Goal: Task Accomplishment & Management: Use online tool/utility

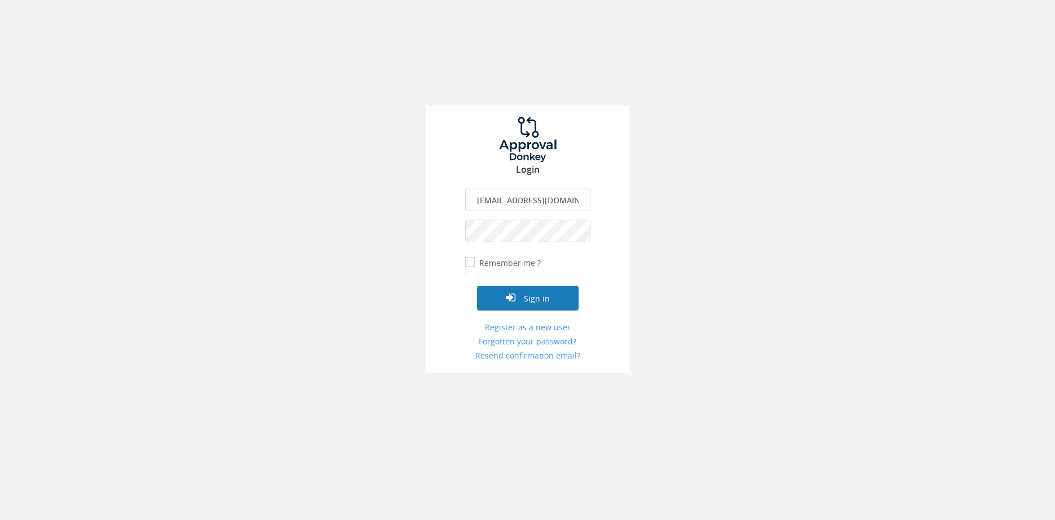
click at [529, 299] on button "Sign in" at bounding box center [528, 298] width 102 height 25
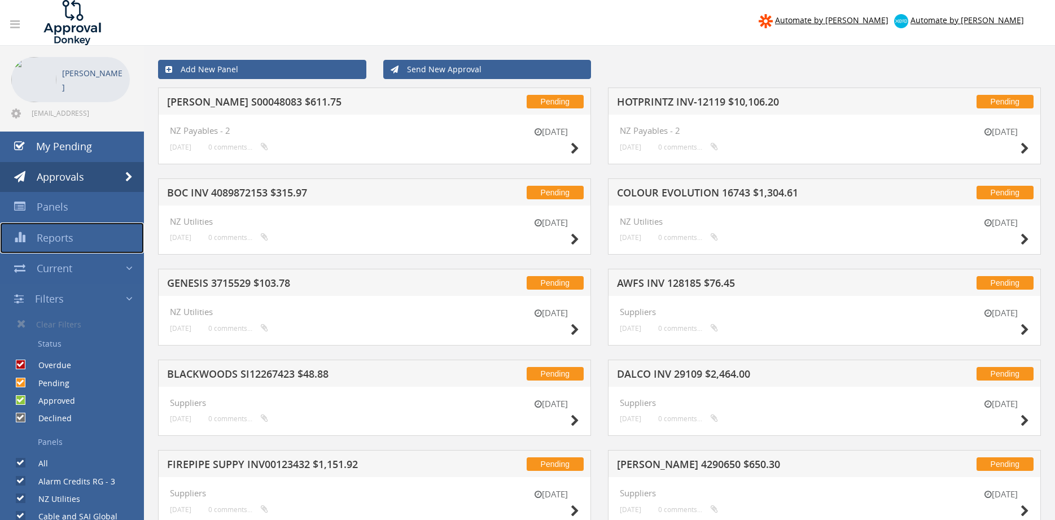
click at [58, 240] on span "Reports" at bounding box center [55, 238] width 37 height 14
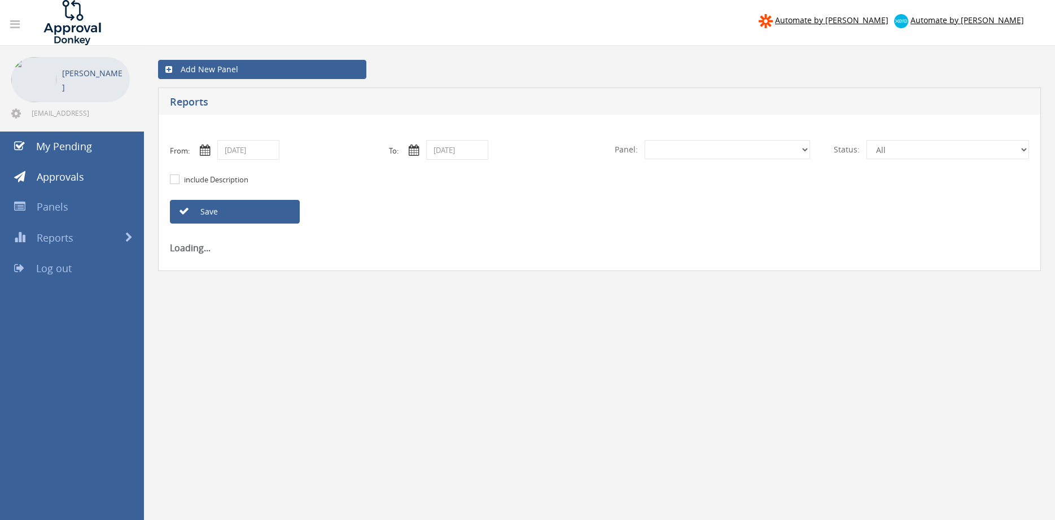
select select "number:0"
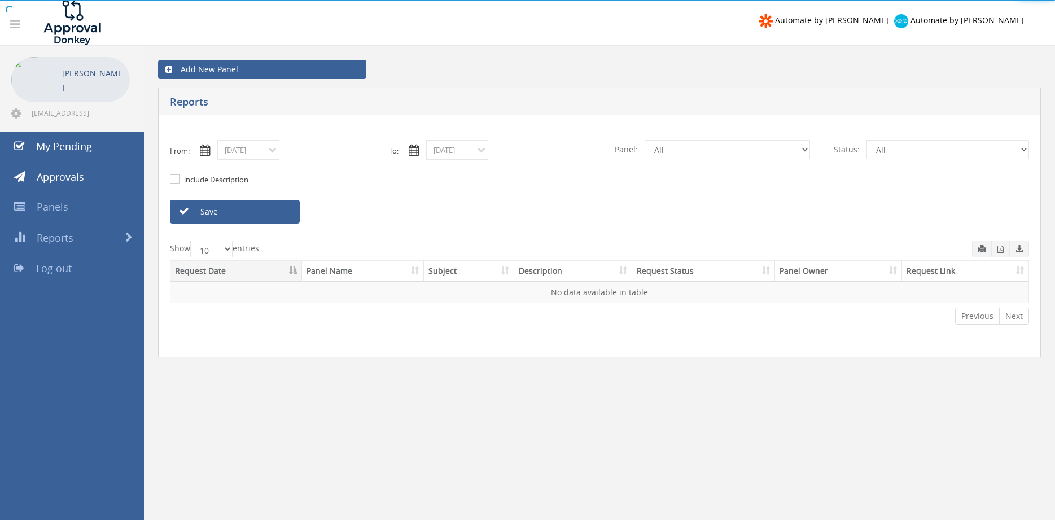
click at [261, 0] on div at bounding box center [527, 0] width 1055 height 0
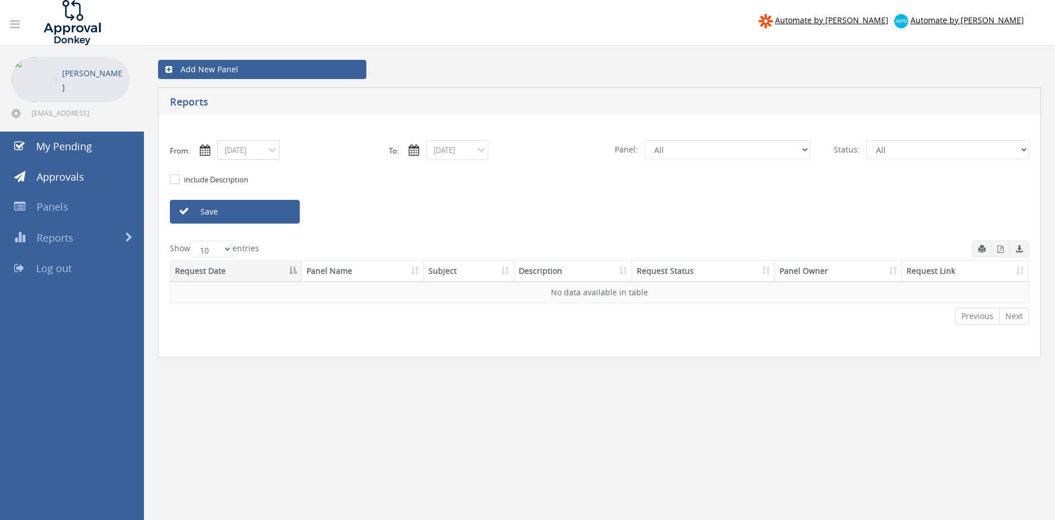
click at [269, 152] on input "[DATE]" at bounding box center [248, 150] width 62 height 20
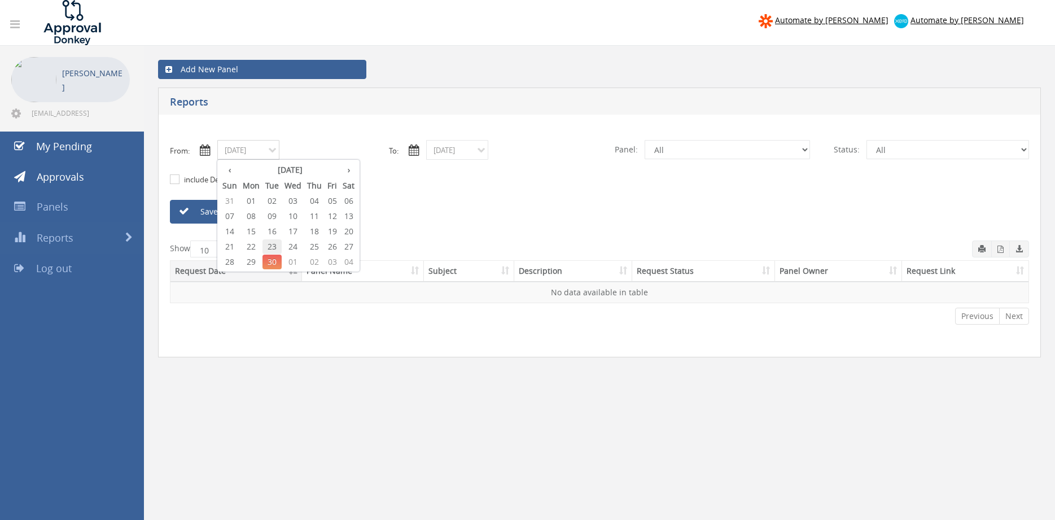
click at [274, 246] on span "23" at bounding box center [272, 246] width 19 height 15
type input "[DATE]"
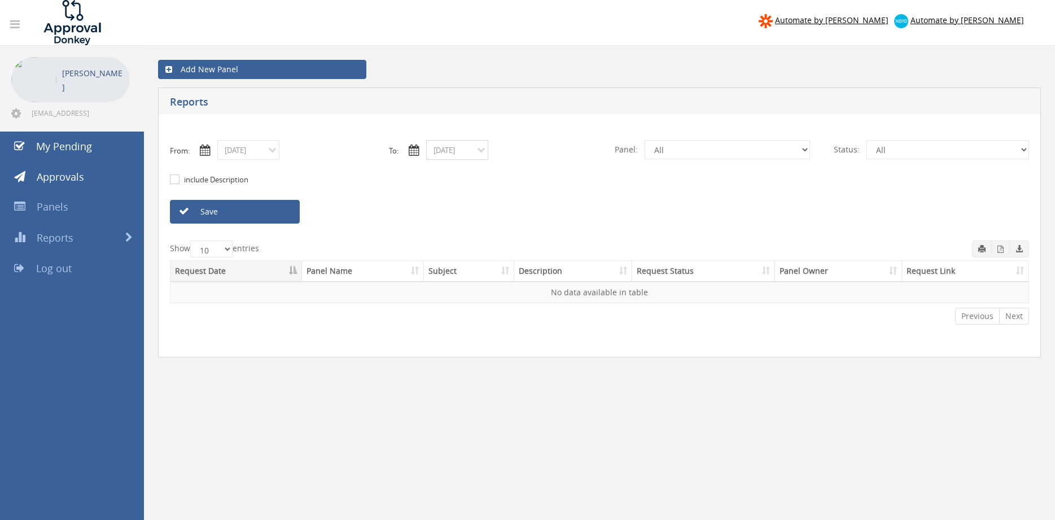
click at [450, 152] on input "[DATE]" at bounding box center [457, 150] width 62 height 20
click at [483, 244] on span "23" at bounding box center [480, 246] width 19 height 15
type input "[DATE]"
select select "number:9744"
click option "Flamestop Utilities" at bounding box center [0, 0] width 0 height 0
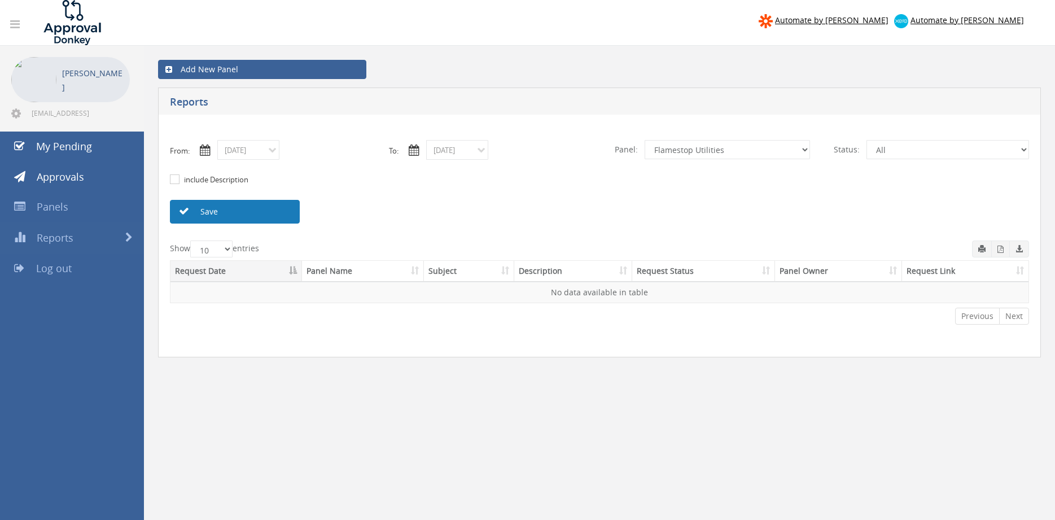
click at [286, 213] on link "Save" at bounding box center [235, 212] width 130 height 24
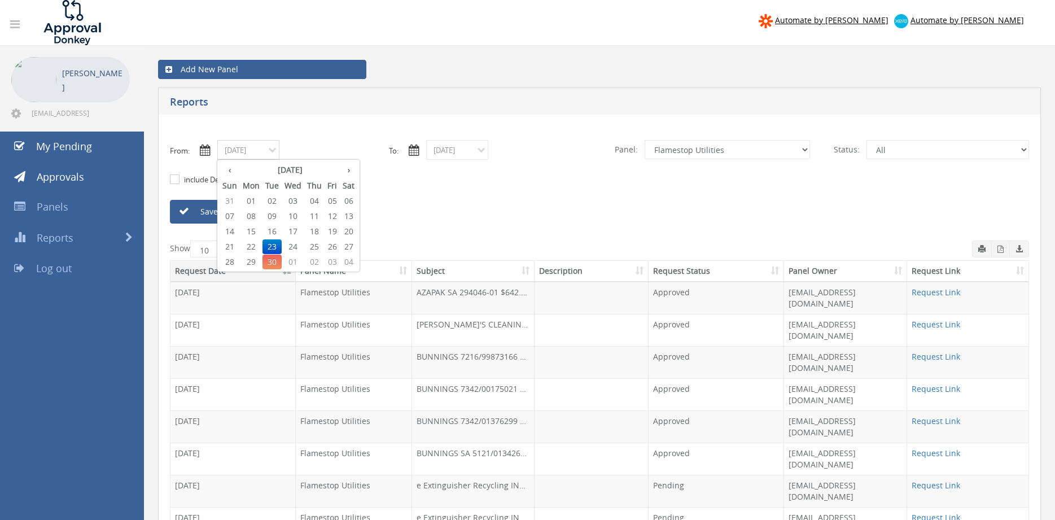
click at [251, 151] on input "[DATE]" at bounding box center [248, 150] width 62 height 20
click at [321, 244] on span "25" at bounding box center [314, 246] width 20 height 15
type input "[DATE]"
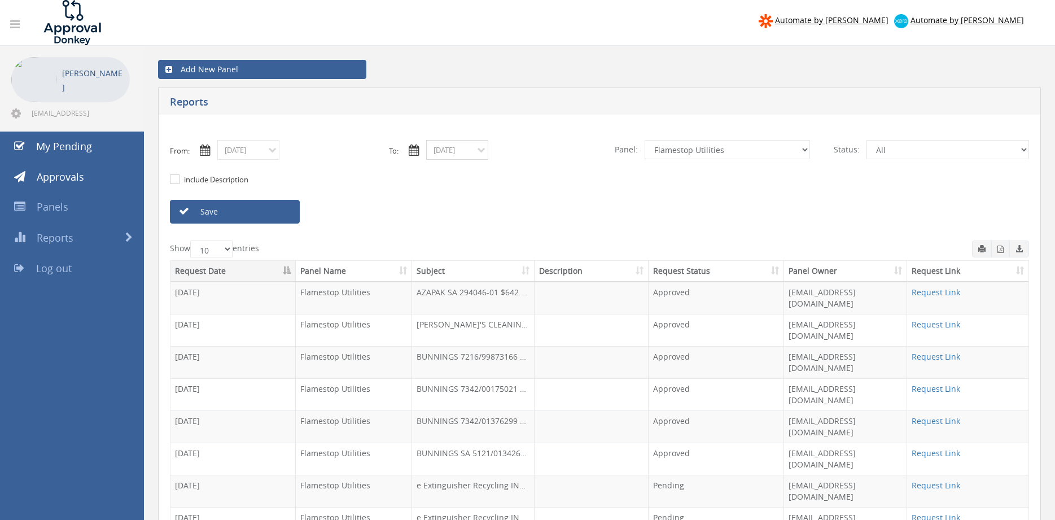
click at [462, 150] on input "[DATE]" at bounding box center [457, 150] width 62 height 20
click at [525, 246] on span "25" at bounding box center [523, 246] width 20 height 15
type input "[DATE]"
click at [275, 215] on link "Save" at bounding box center [235, 212] width 130 height 24
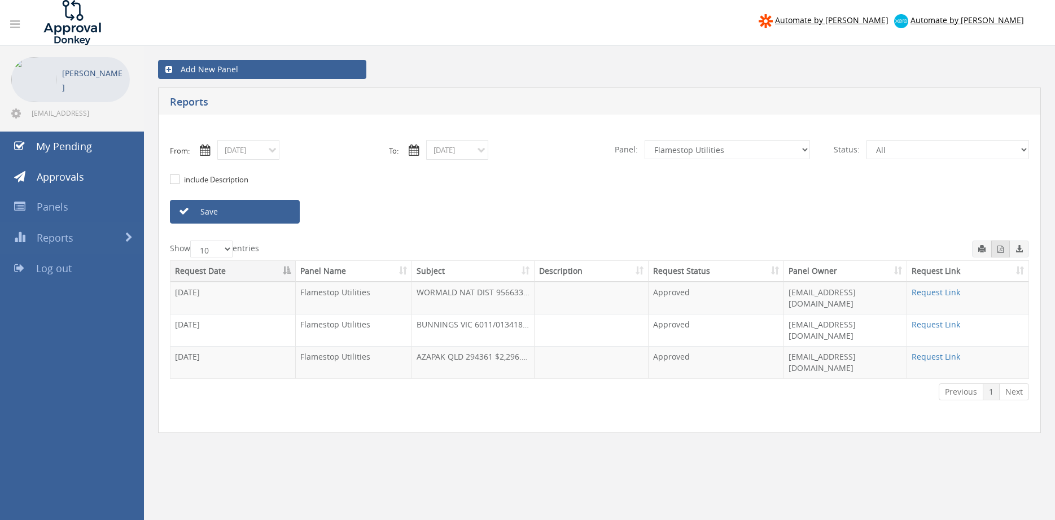
click at [999, 248] on icon "button" at bounding box center [1001, 249] width 6 height 7
click at [266, 148] on input "[DATE]" at bounding box center [248, 150] width 62 height 20
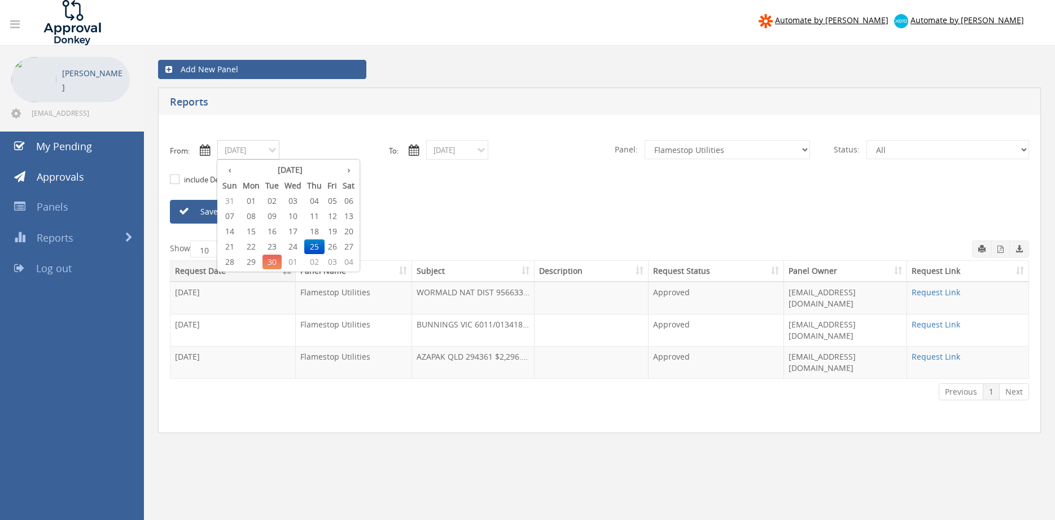
click at [278, 243] on span "23" at bounding box center [272, 246] width 19 height 15
type input "[DATE]"
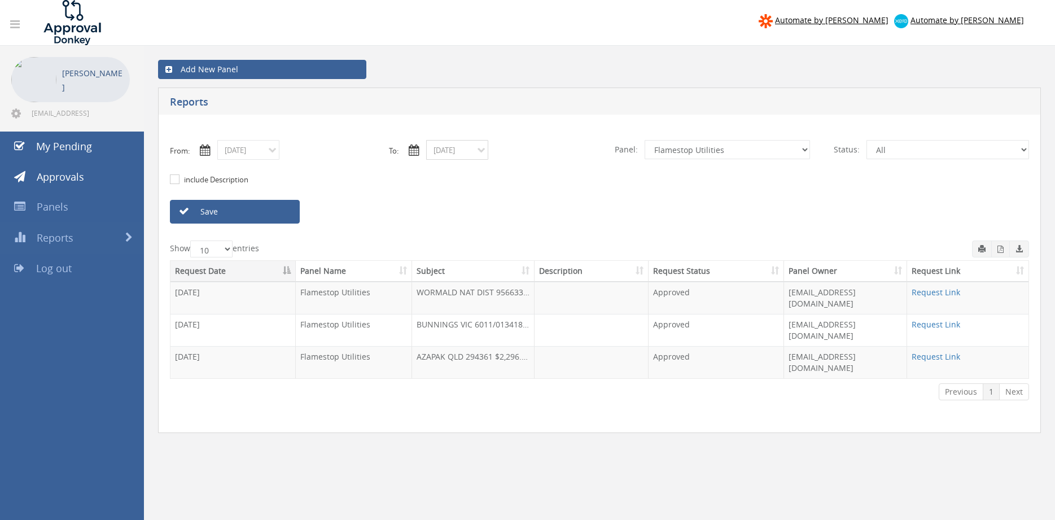
click at [456, 148] on input "[DATE]" at bounding box center [457, 150] width 62 height 20
click at [481, 244] on span "23" at bounding box center [480, 246] width 19 height 15
type input "[DATE]"
click at [289, 212] on link "Save" at bounding box center [235, 212] width 130 height 24
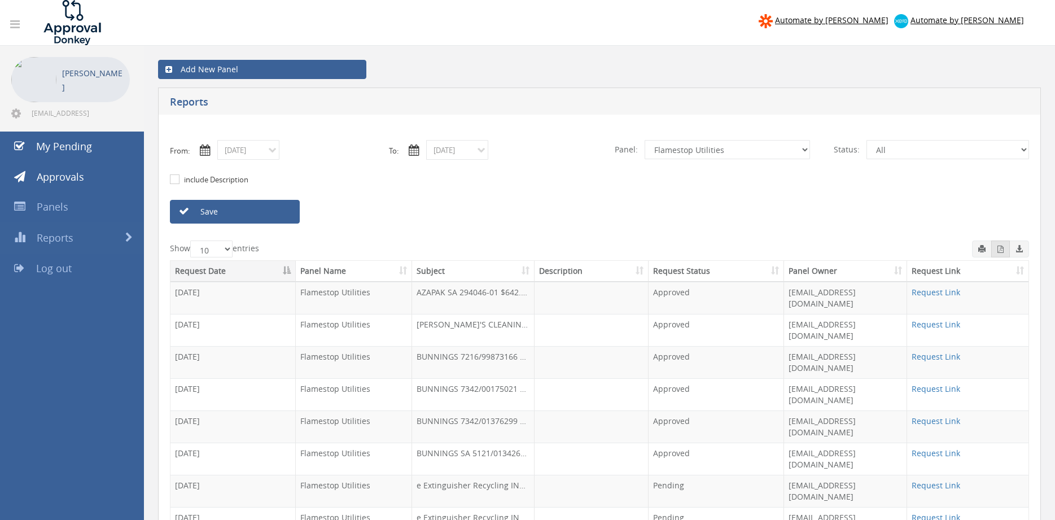
click at [1001, 251] on icon "button" at bounding box center [1001, 249] width 6 height 7
